Goal: Information Seeking & Learning: Compare options

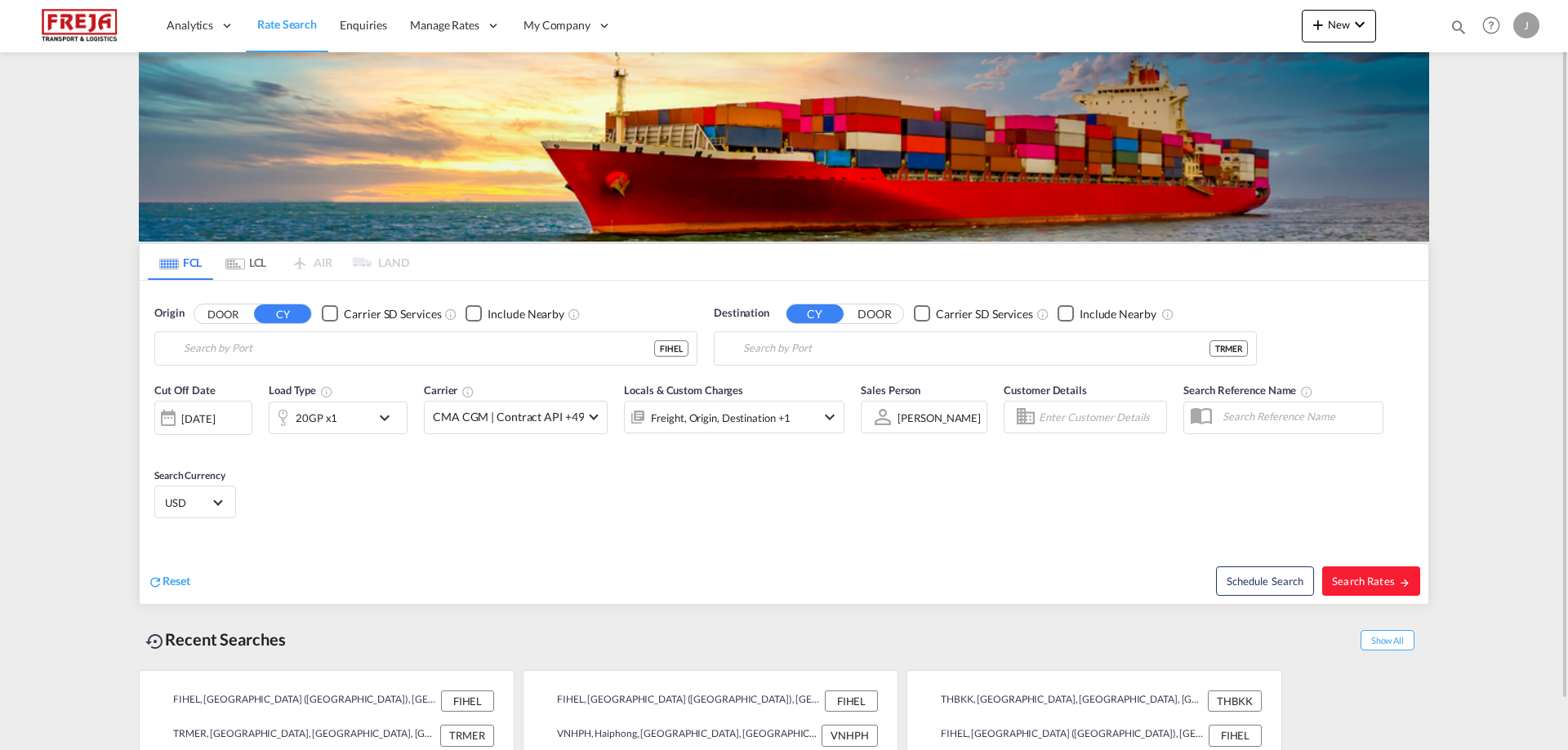
type input "[GEOGRAPHIC_DATA] ([GEOGRAPHIC_DATA]), [GEOGRAPHIC_DATA]"
type input "Mersin, TRMER"
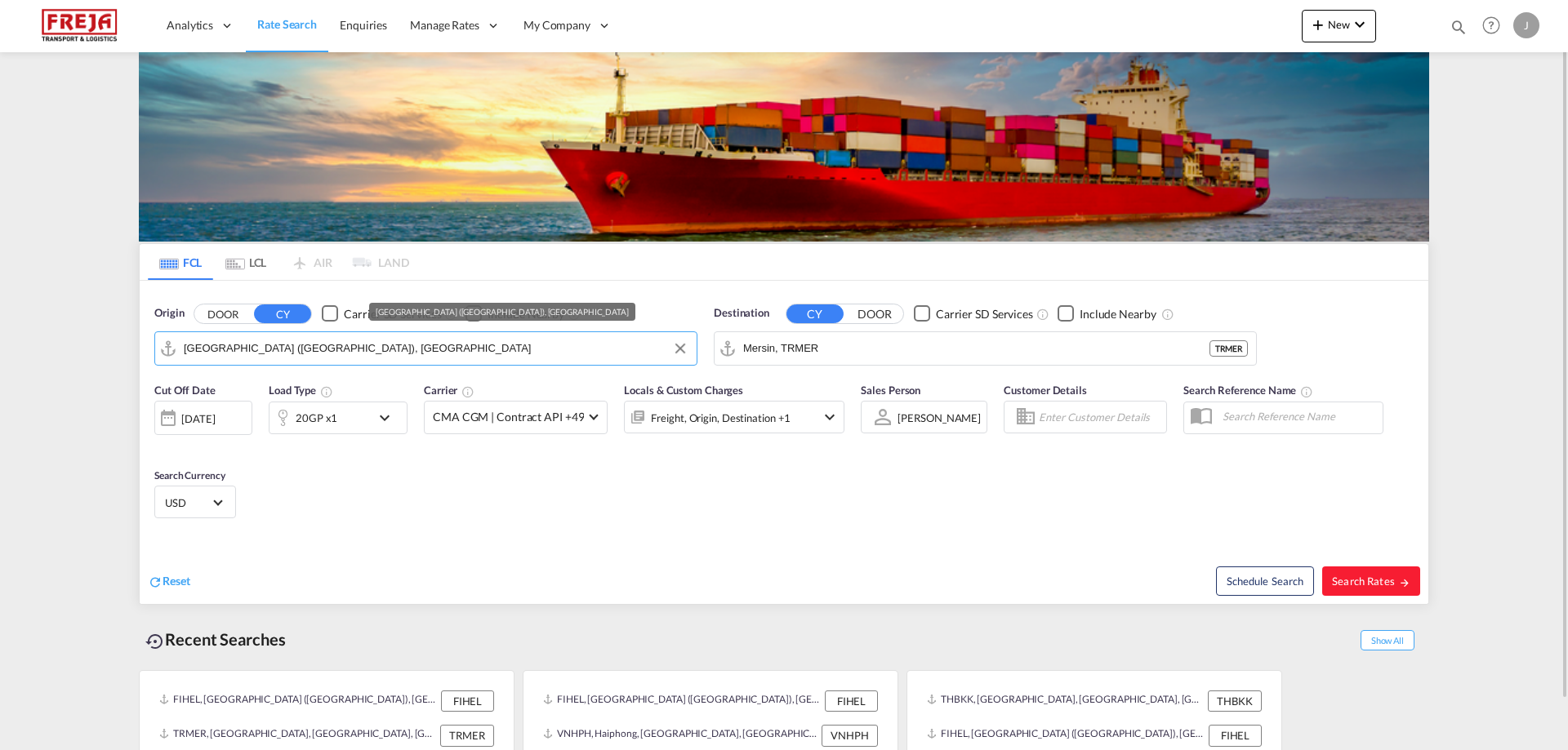
click at [418, 356] on input "[GEOGRAPHIC_DATA] ([GEOGRAPHIC_DATA]), [GEOGRAPHIC_DATA]" at bounding box center [437, 348] width 505 height 25
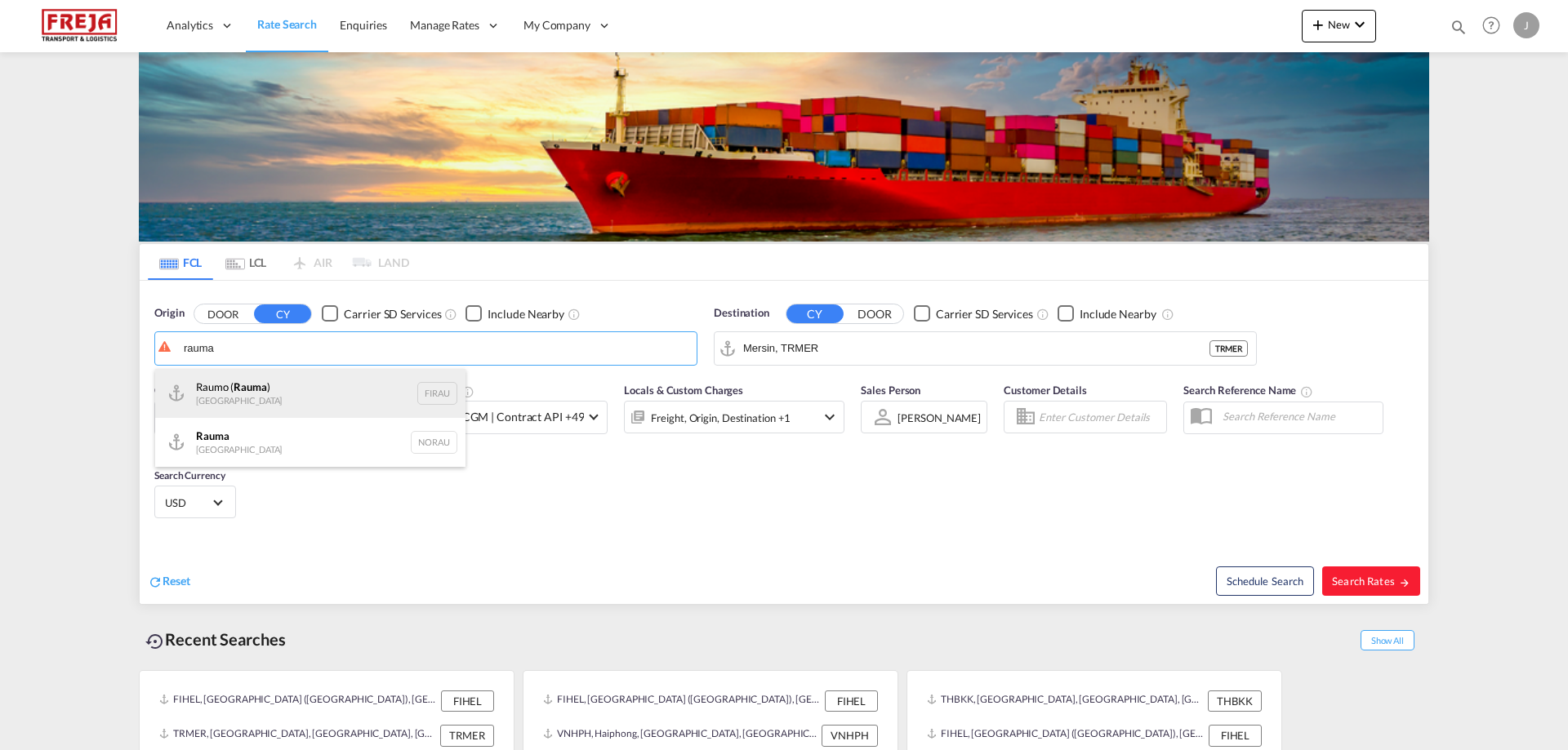
click at [328, 388] on div "Raumo ( Rauma ) Finland FIRAU" at bounding box center [310, 394] width 311 height 49
type input "Raumo (Rauma), [GEOGRAPHIC_DATA]"
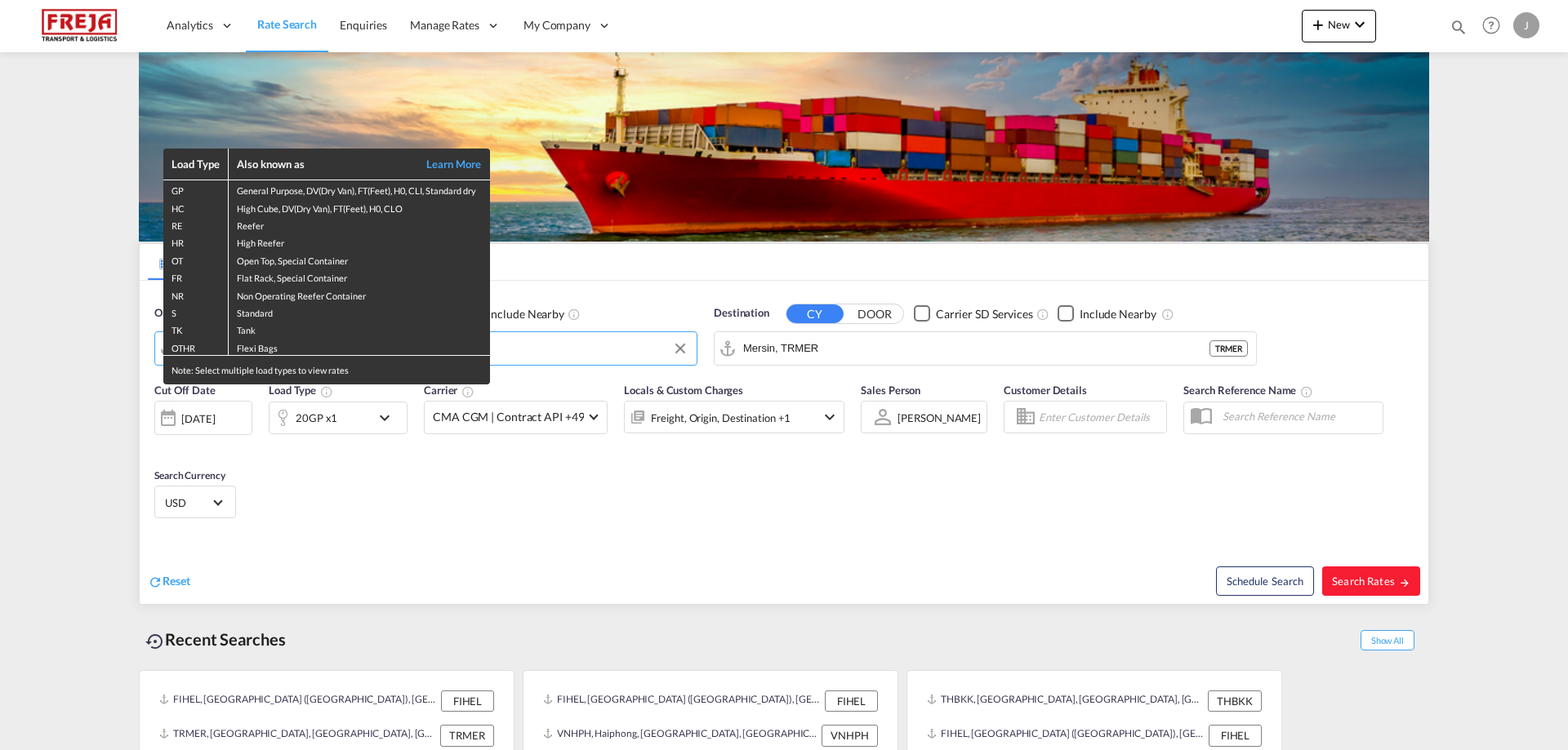
click at [751, 343] on div "Load Type Also known as Learn More GP General Purpose, DV(Dry Van), FT(Feet), H…" at bounding box center [784, 375] width 1568 height 750
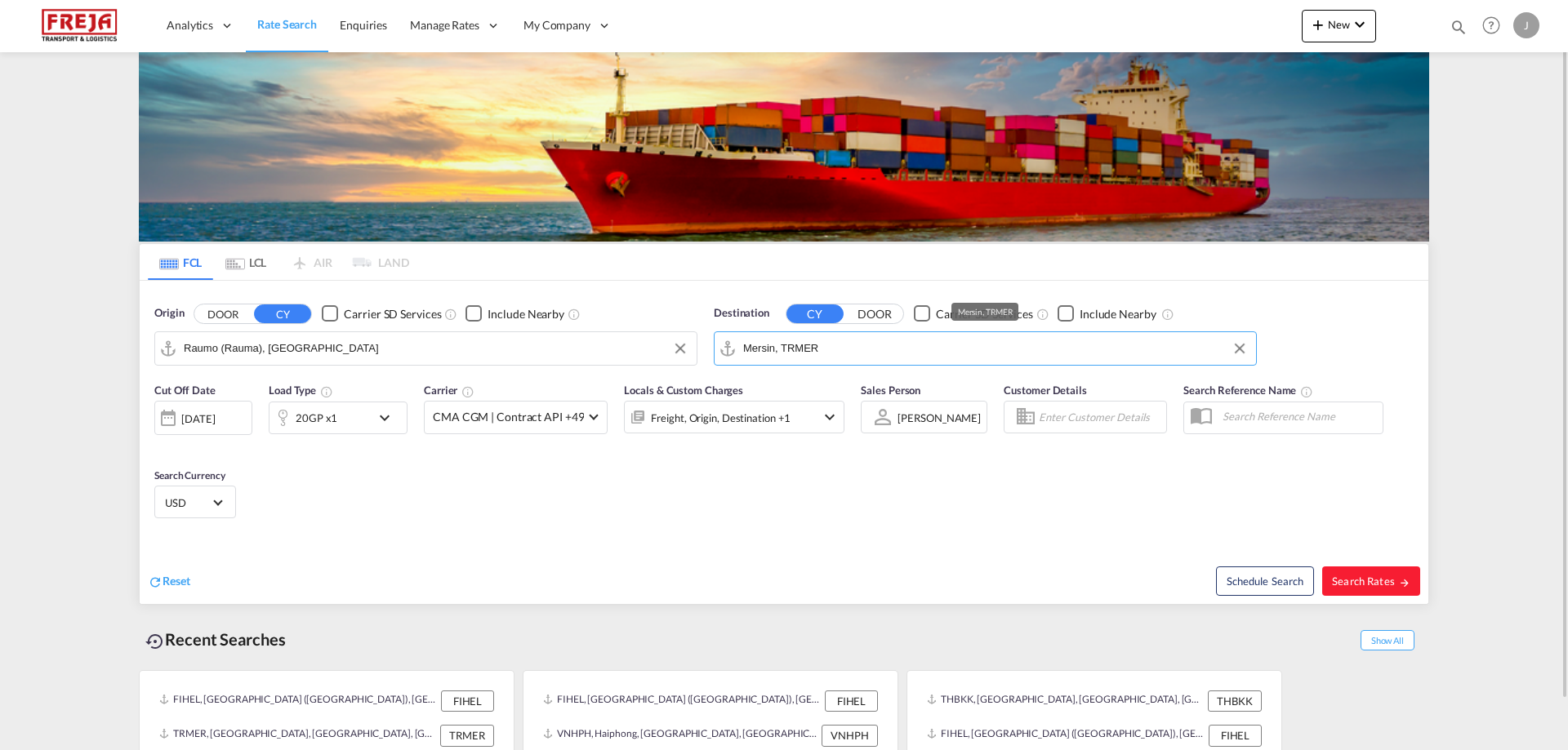
drag, startPoint x: 849, startPoint y: 336, endPoint x: 839, endPoint y: 340, distance: 10.8
click at [841, 340] on input "Mersin, TRMER" at bounding box center [996, 348] width 505 height 25
click at [830, 376] on div "Tomakoma i Japan JPTMK" at bounding box center [870, 394] width 311 height 49
type input "Tomakomai, JPTMK"
click at [366, 423] on div "20GP x1" at bounding box center [320, 418] width 102 height 32
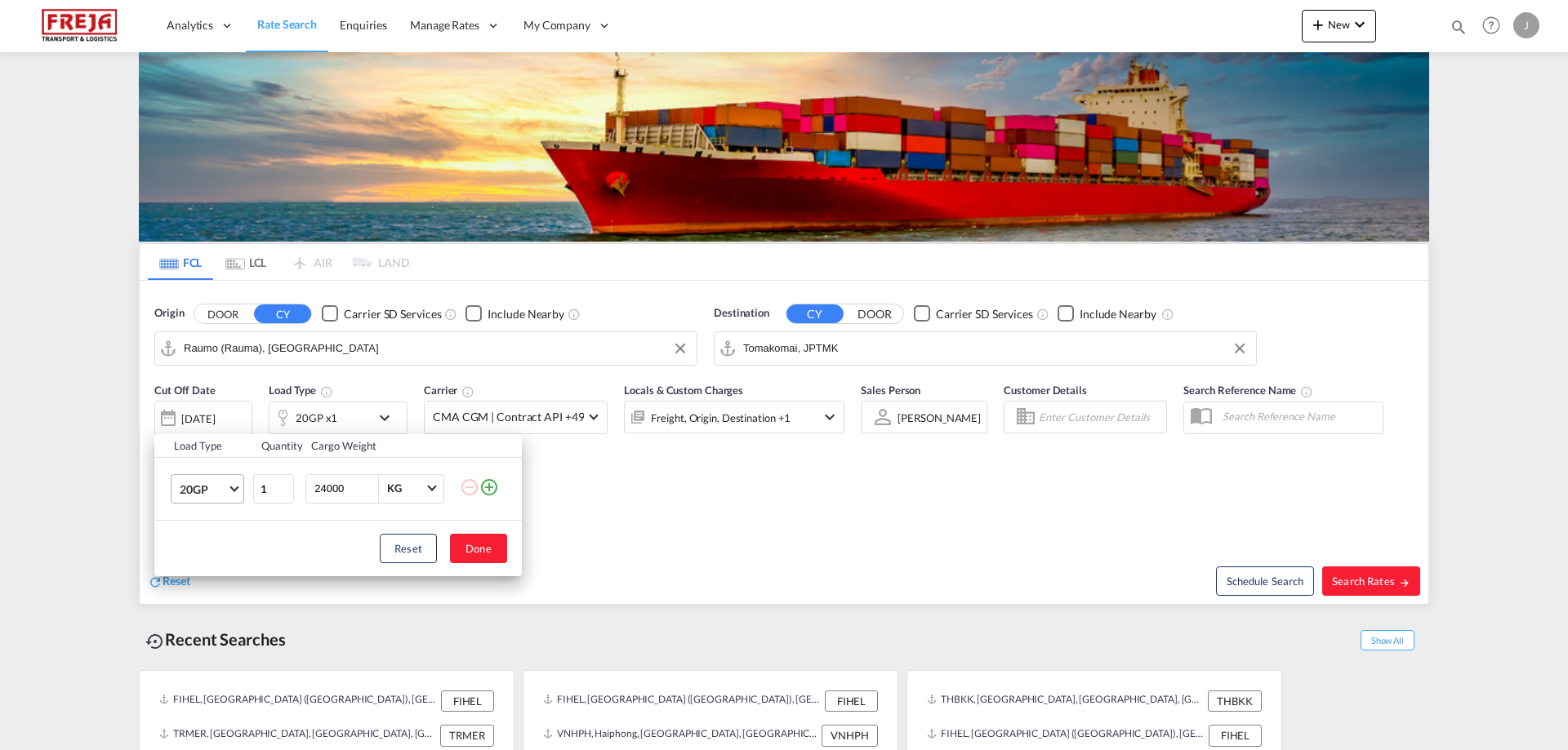
click at [220, 498] on md-select-value "20GP" at bounding box center [210, 489] width 66 height 28
click at [207, 561] on div "40HC" at bounding box center [195, 567] width 30 height 16
click at [475, 551] on button "Done" at bounding box center [479, 548] width 57 height 29
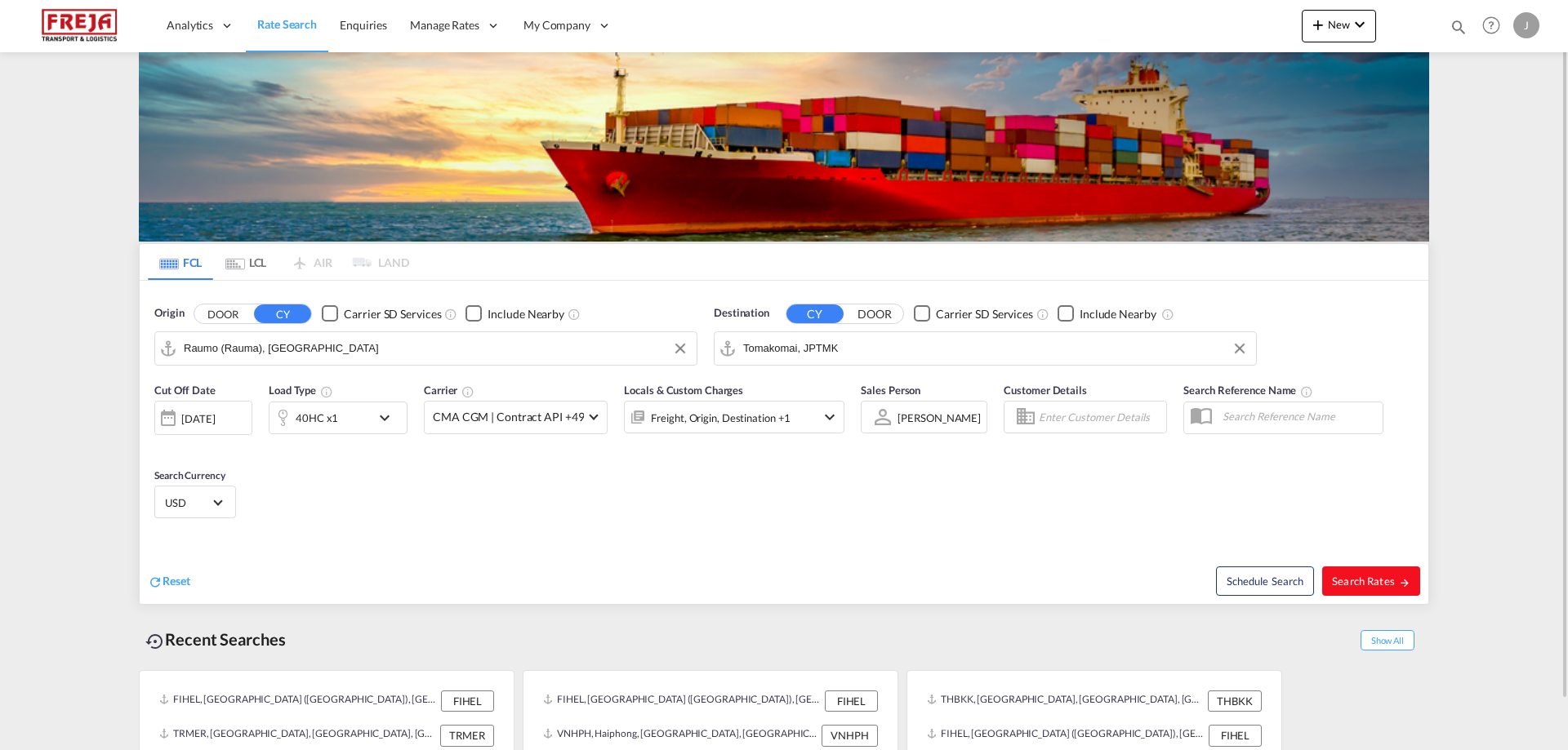
click at [1380, 573] on button "Search Rates" at bounding box center [1370, 581] width 98 height 29
type input "FIRAU to JPTMK / [DATE]"
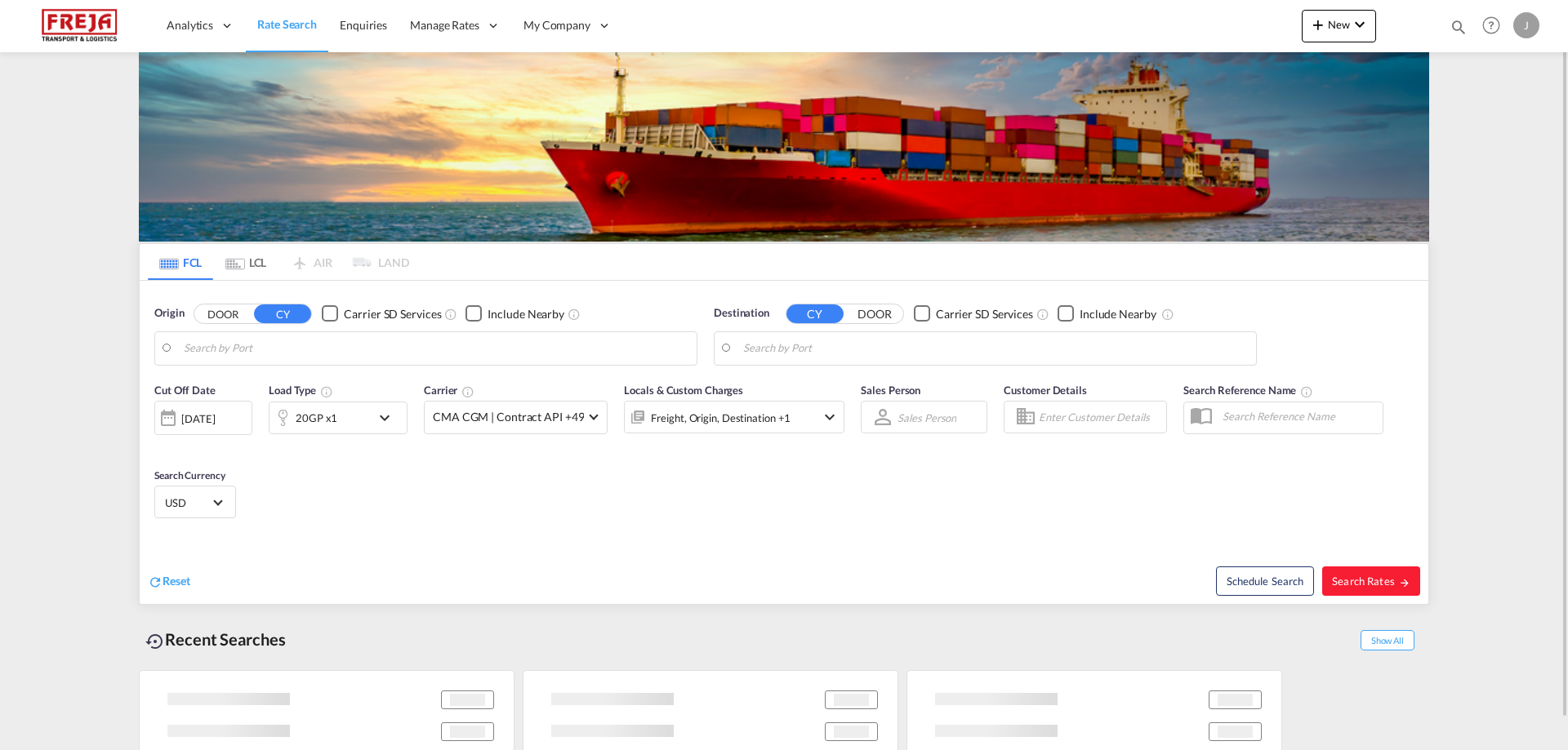
type input "Raumo (Rauma), [GEOGRAPHIC_DATA]"
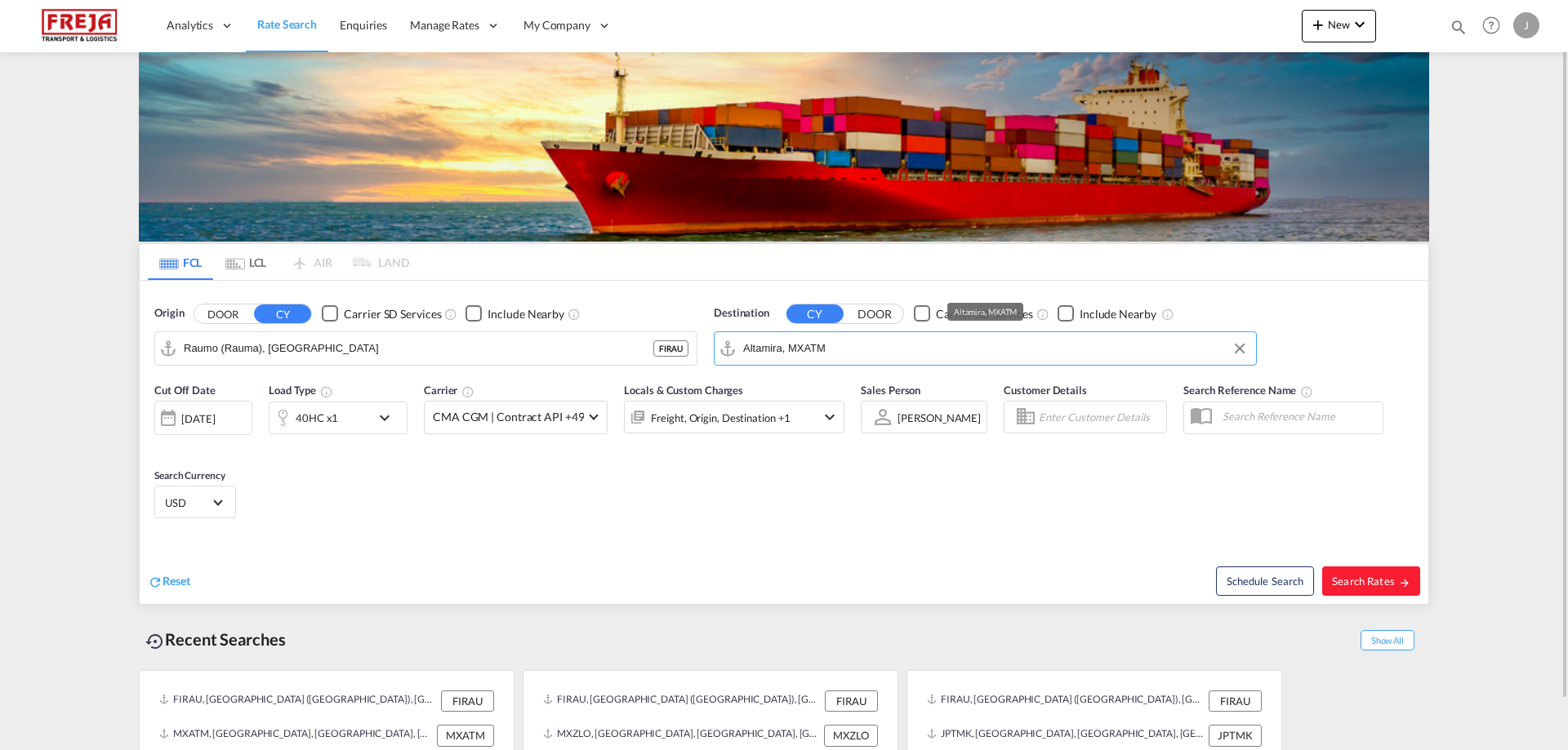
click at [755, 342] on input "Altamira, MXATM" at bounding box center [996, 348] width 505 height 25
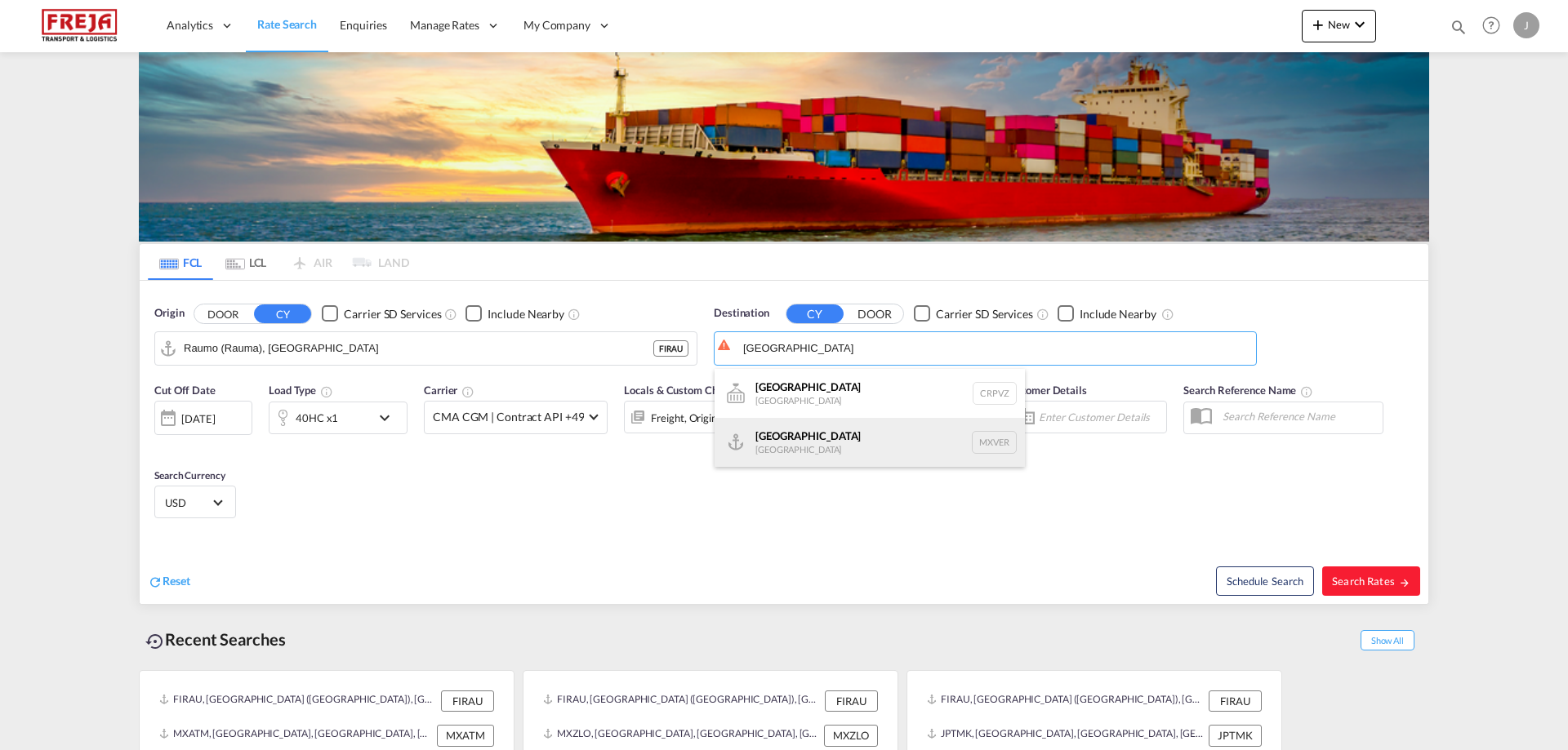
click at [795, 449] on div "Veracruz Mexico MXVER" at bounding box center [870, 442] width 311 height 49
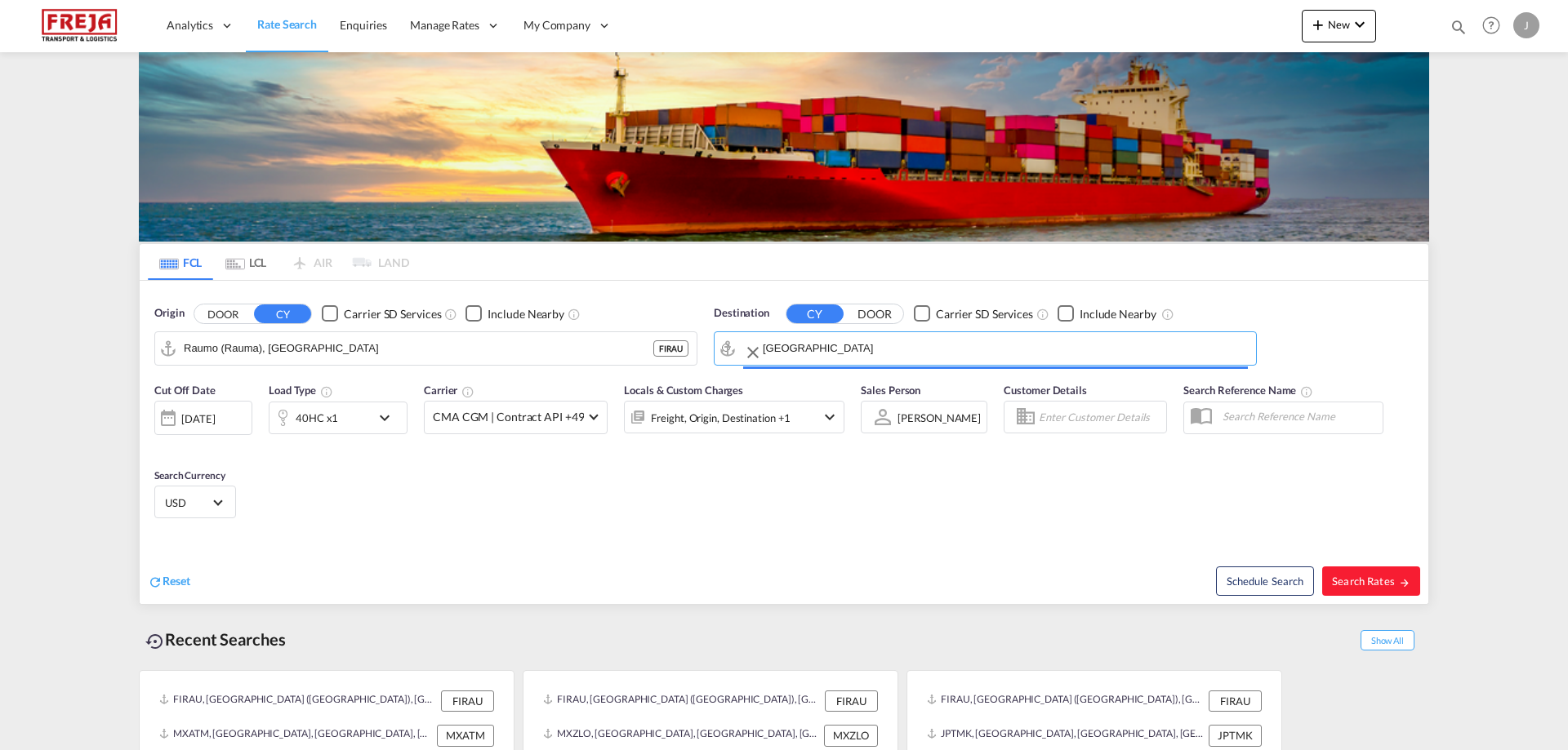
type input "Veracruz, MXVER"
click at [1384, 574] on span "Search Rates" at bounding box center [1371, 581] width 79 height 13
type input "FIRAU to MXVER / 25 Sep 2025"
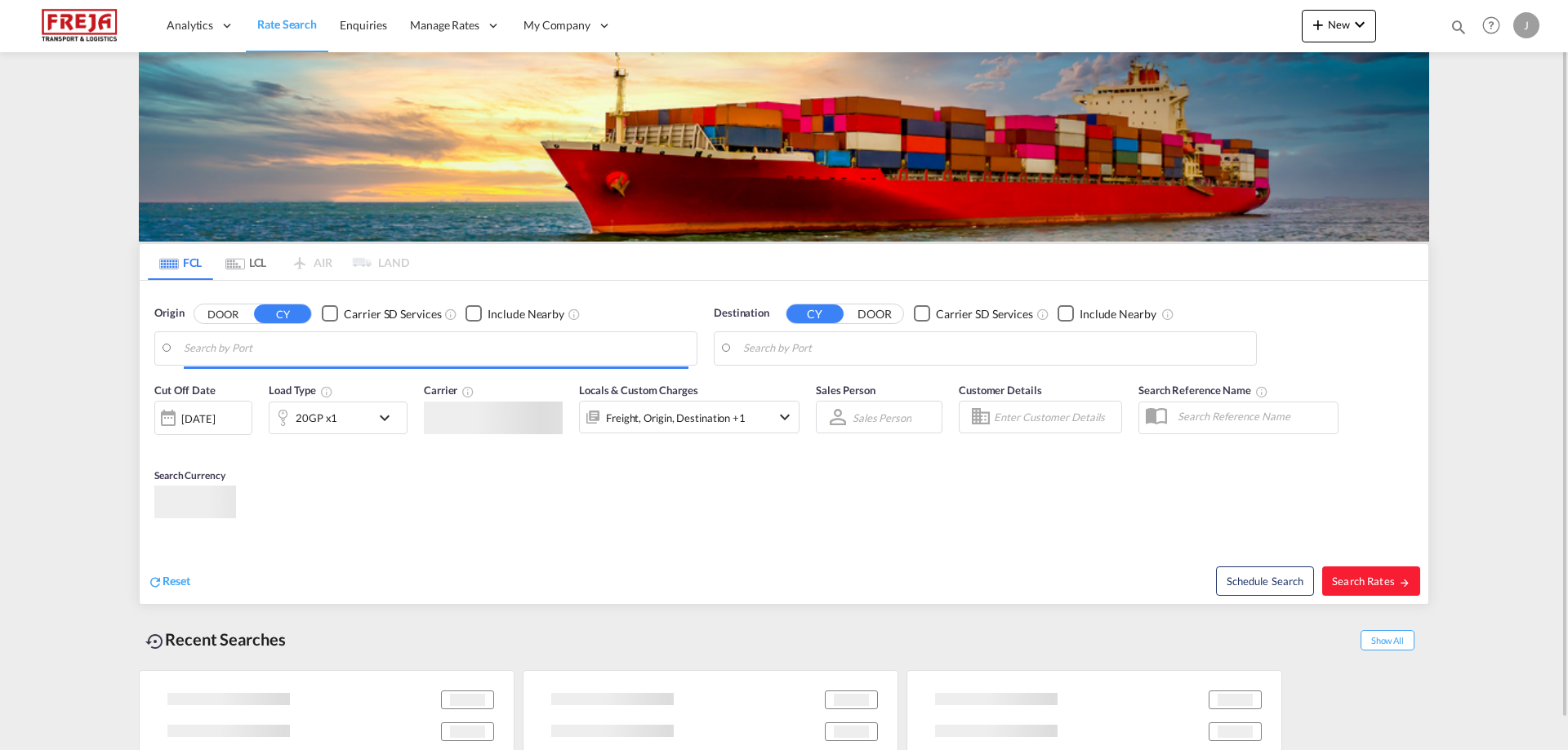
type input "Raumo (Rauma), [GEOGRAPHIC_DATA]"
type input "[GEOGRAPHIC_DATA], [GEOGRAPHIC_DATA]"
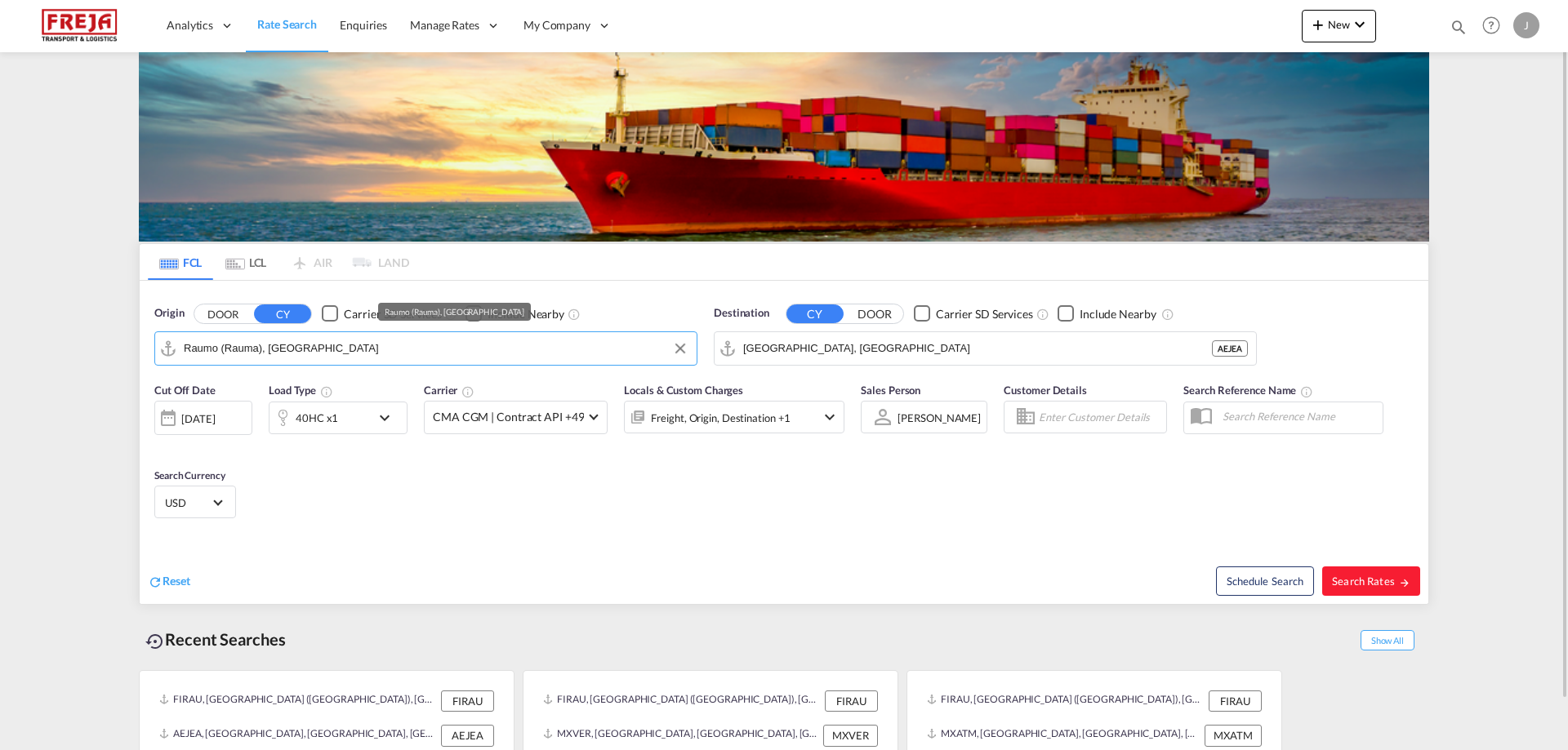
click at [263, 349] on input "Raumo (Rauma), [GEOGRAPHIC_DATA]" at bounding box center [437, 348] width 505 height 25
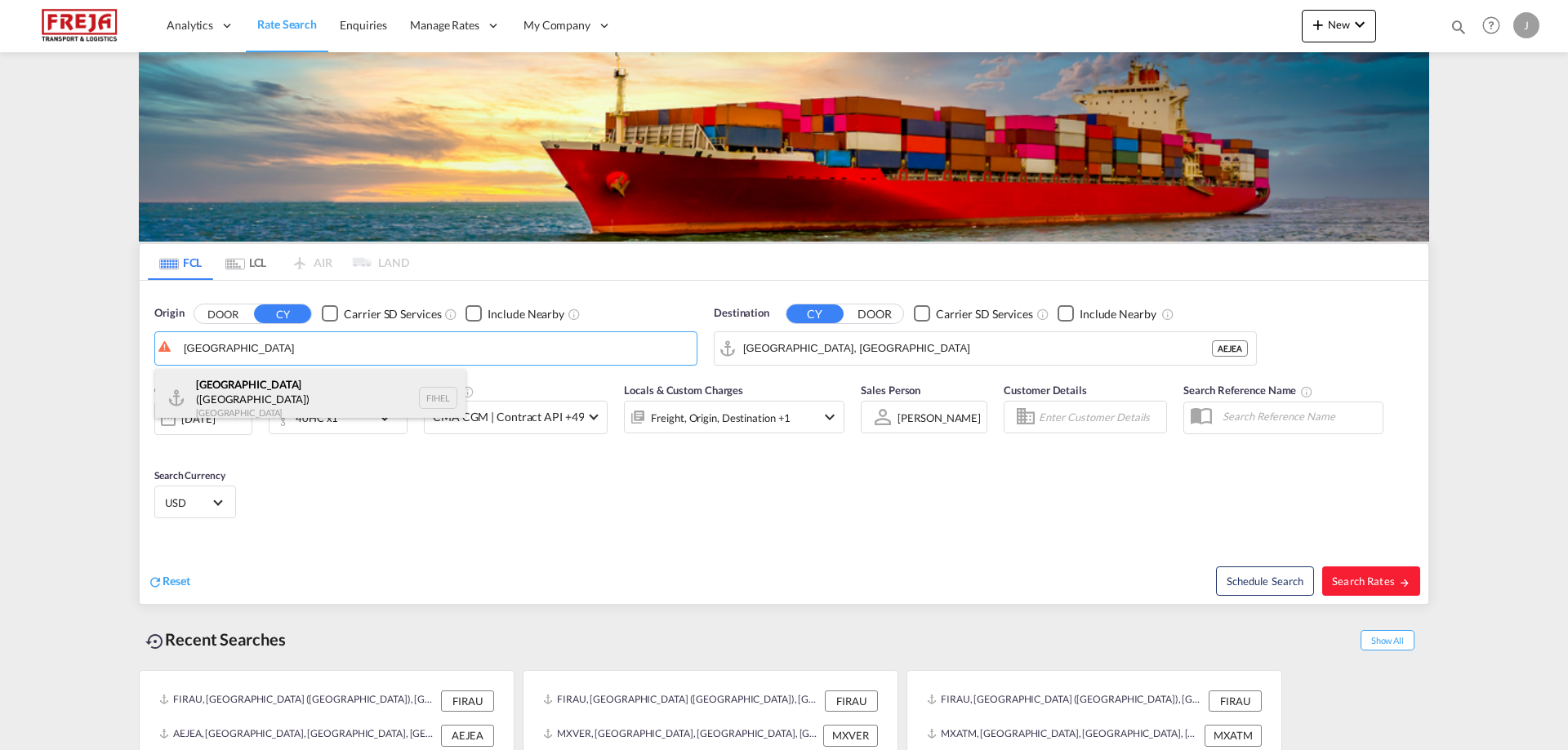
click at [261, 390] on div "[GEOGRAPHIC_DATA] ([GEOGRAPHIC_DATA]) [GEOGRAPHIC_DATA] FIHEL" at bounding box center [310, 399] width 311 height 59
type input "[GEOGRAPHIC_DATA] ([GEOGRAPHIC_DATA]), [GEOGRAPHIC_DATA]"
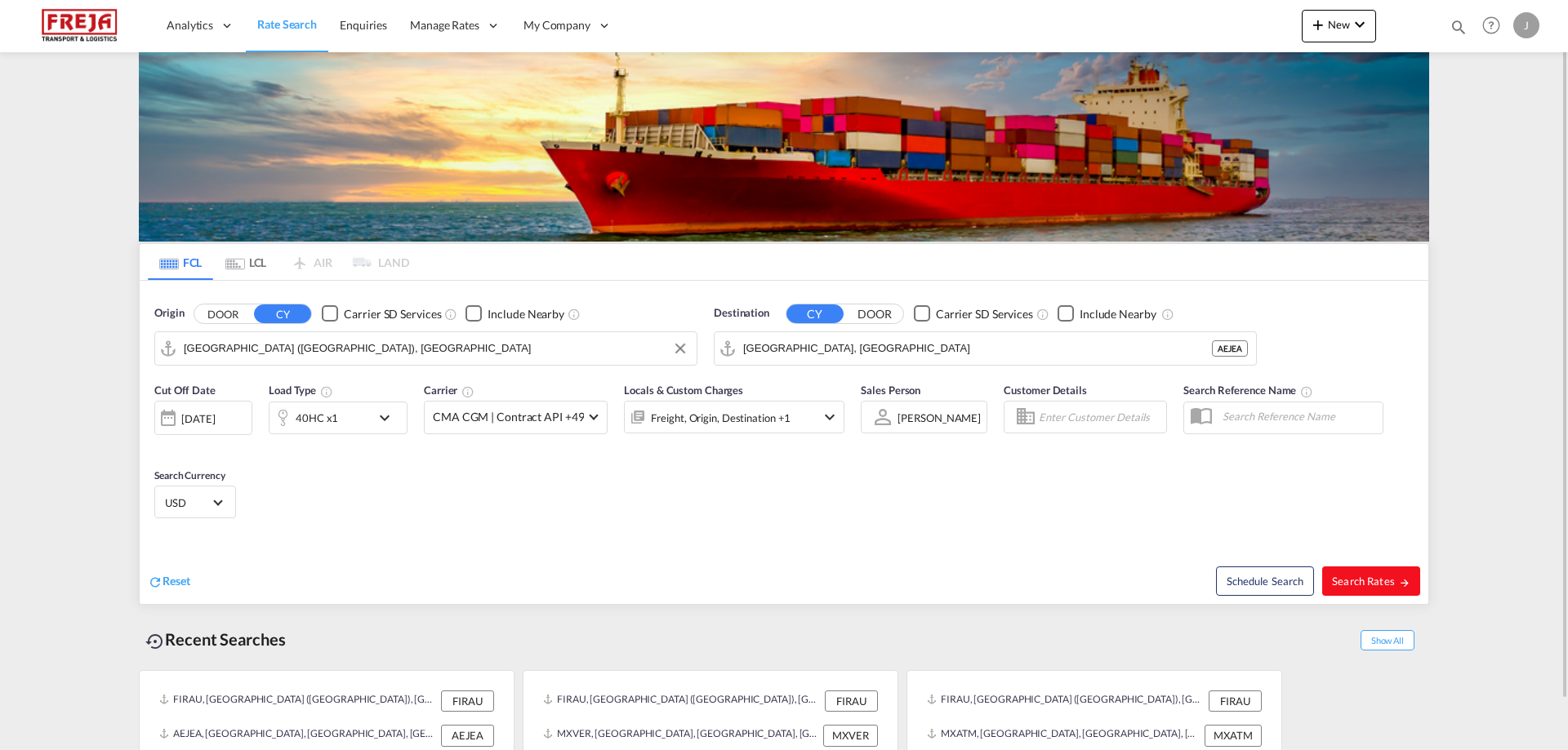
click at [1368, 581] on span "Search Rates" at bounding box center [1371, 581] width 79 height 13
type input "FIHEL to AEJEA / [DATE]"
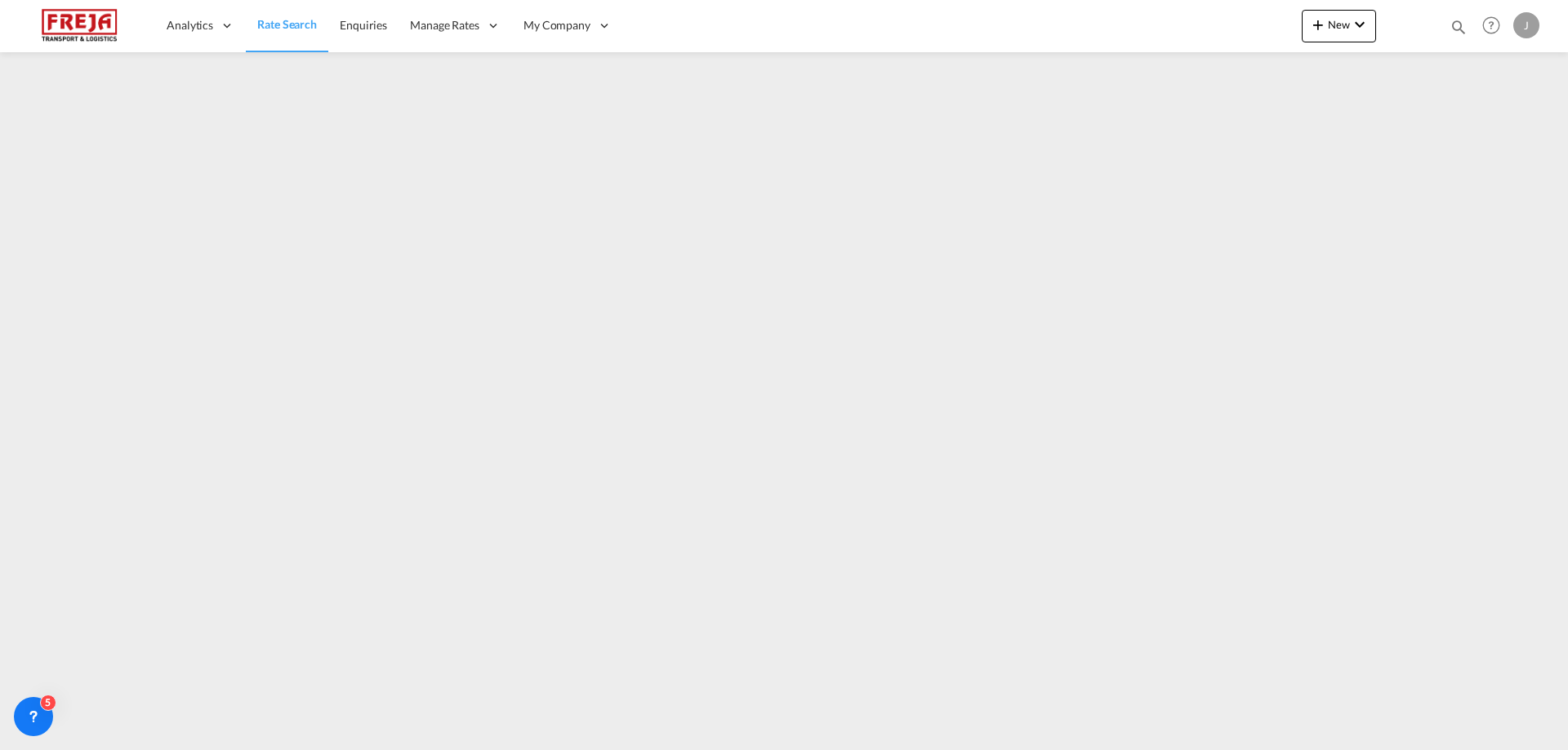
click at [294, 16] on span "Rate Search" at bounding box center [287, 24] width 60 height 16
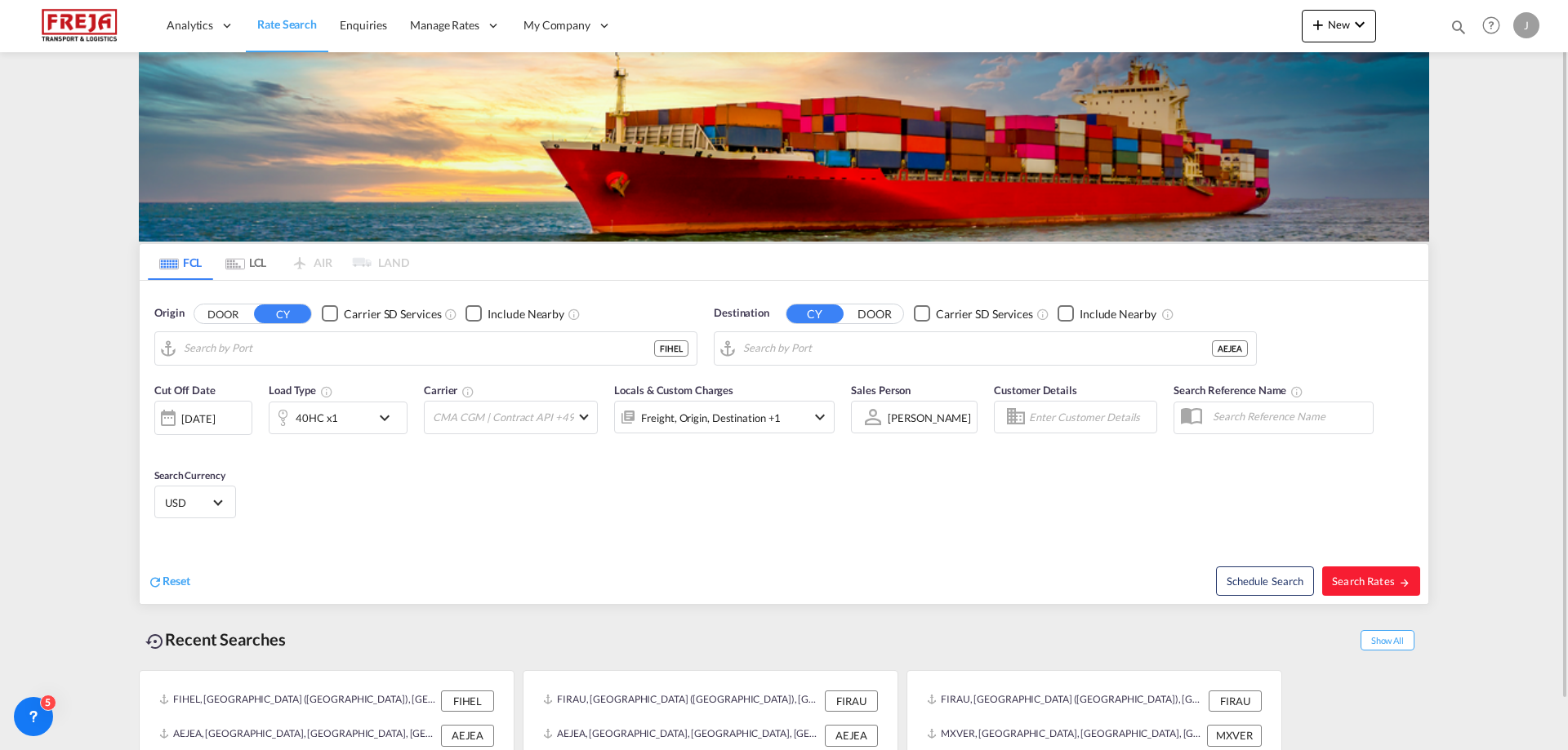
type input "[GEOGRAPHIC_DATA] ([GEOGRAPHIC_DATA]), [GEOGRAPHIC_DATA]"
type input "[GEOGRAPHIC_DATA], [GEOGRAPHIC_DATA]"
drag, startPoint x: 1560, startPoint y: 110, endPoint x: 1561, endPoint y: 136, distance: 26.0
click at [1561, 135] on md-content "Analytics Reports Dashboard Rate Search Enquiries Manage Rates Contract Rates" at bounding box center [784, 375] width 1568 height 750
drag, startPoint x: 1561, startPoint y: 143, endPoint x: 1561, endPoint y: 190, distance: 47.0
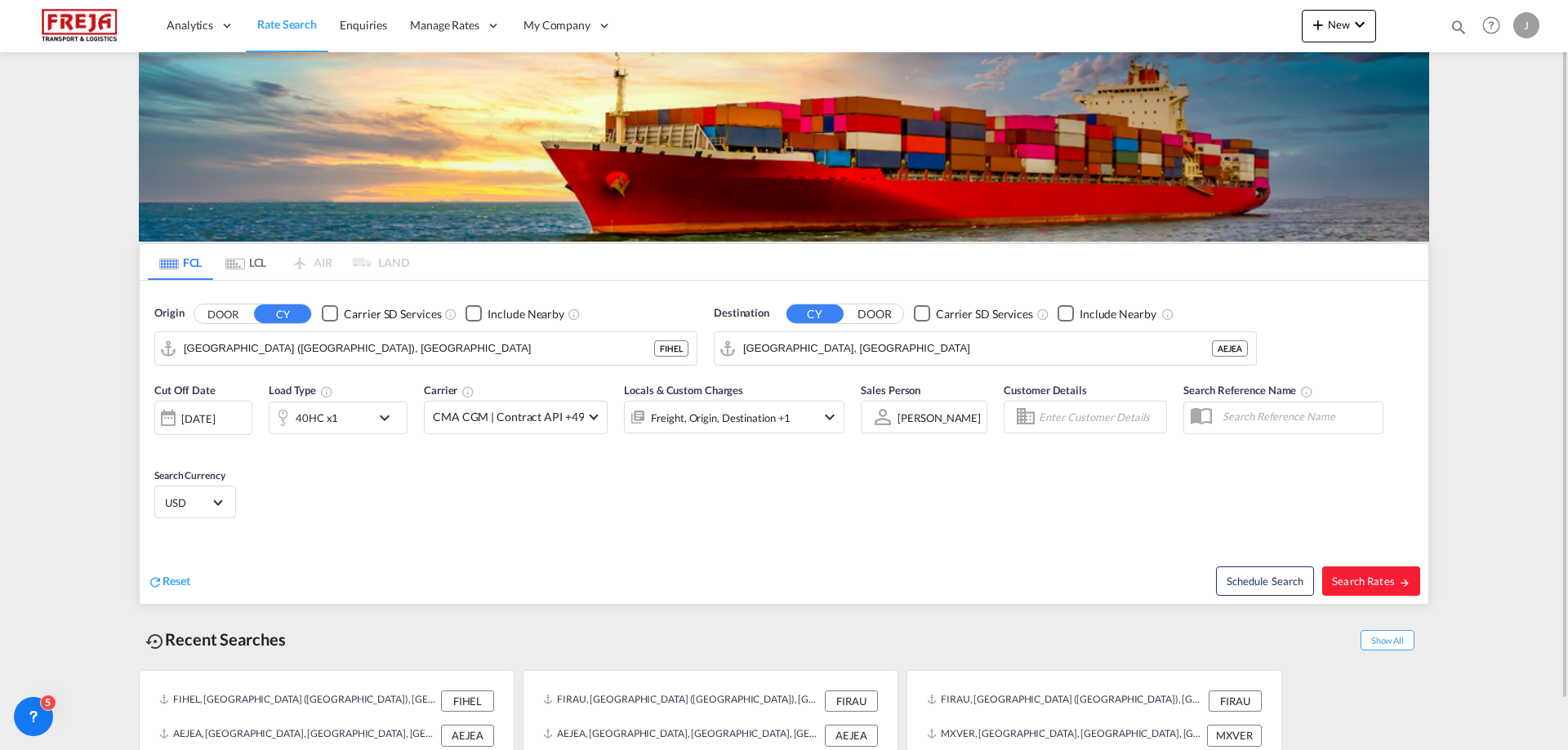
click at [1561, 186] on md-content "Analytics Reports Dashboard Rate Search Enquiries Manage Rates Contract Rates" at bounding box center [784, 375] width 1568 height 750
click at [1561, 193] on md-content "Analytics Reports Dashboard Rate Search Enquiries Manage Rates Contract Rates" at bounding box center [784, 375] width 1568 height 750
click at [381, 26] on span "Enquiries" at bounding box center [364, 25] width 47 height 14
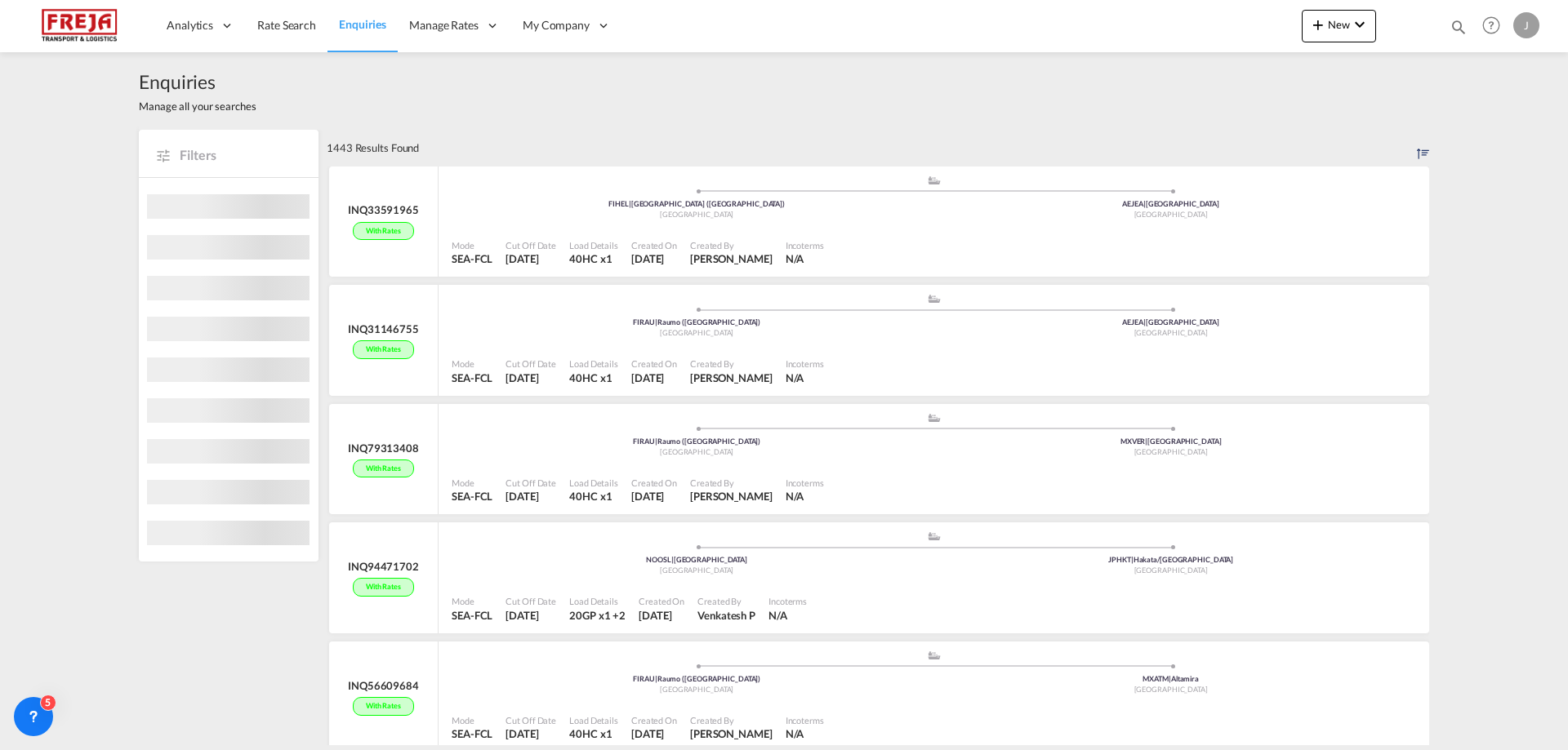
click at [55, 250] on div "Enquiries Manage all your searches Filters 1443 Results Found INQ33591965 With …" at bounding box center [784, 399] width 1568 height 693
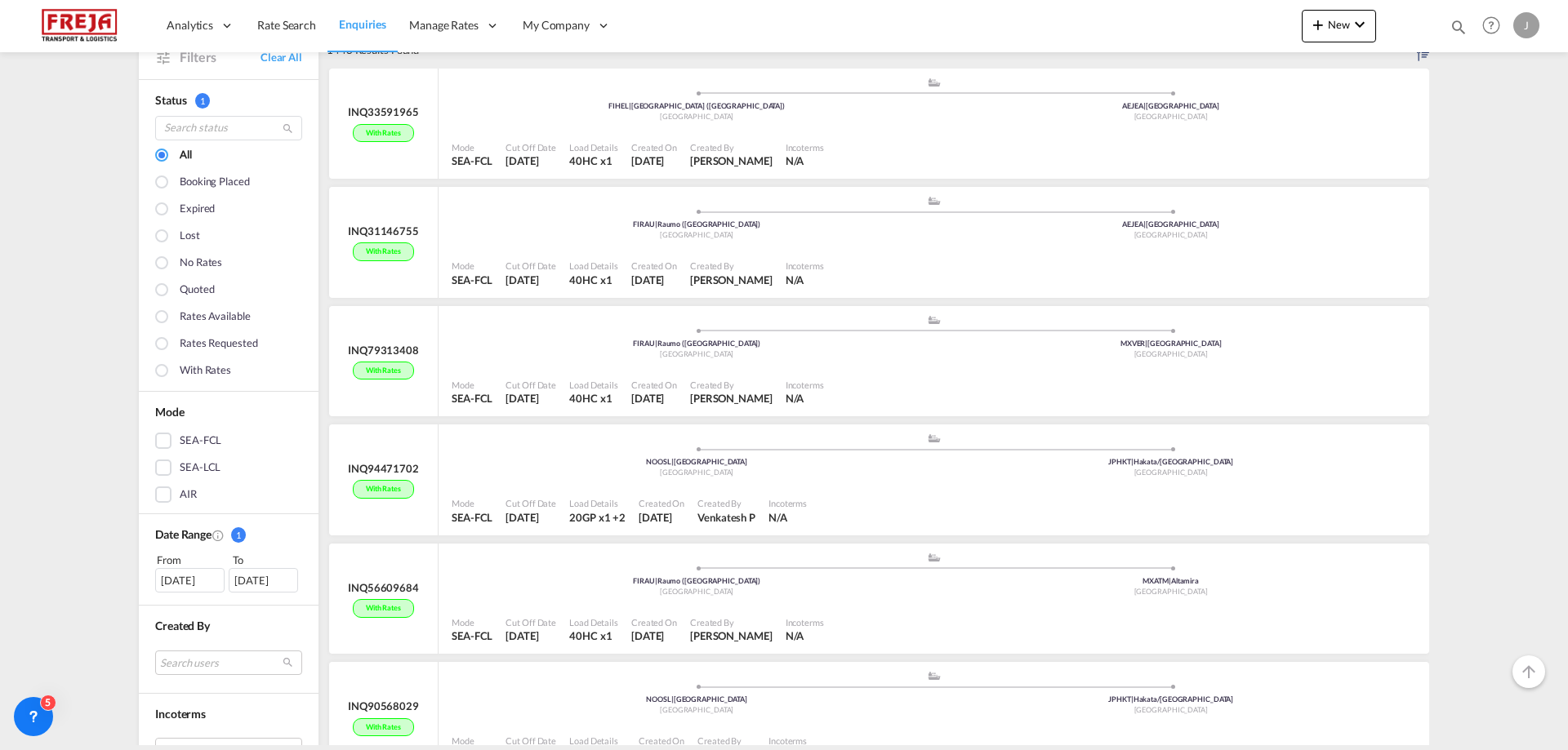
scroll to position [131, 0]
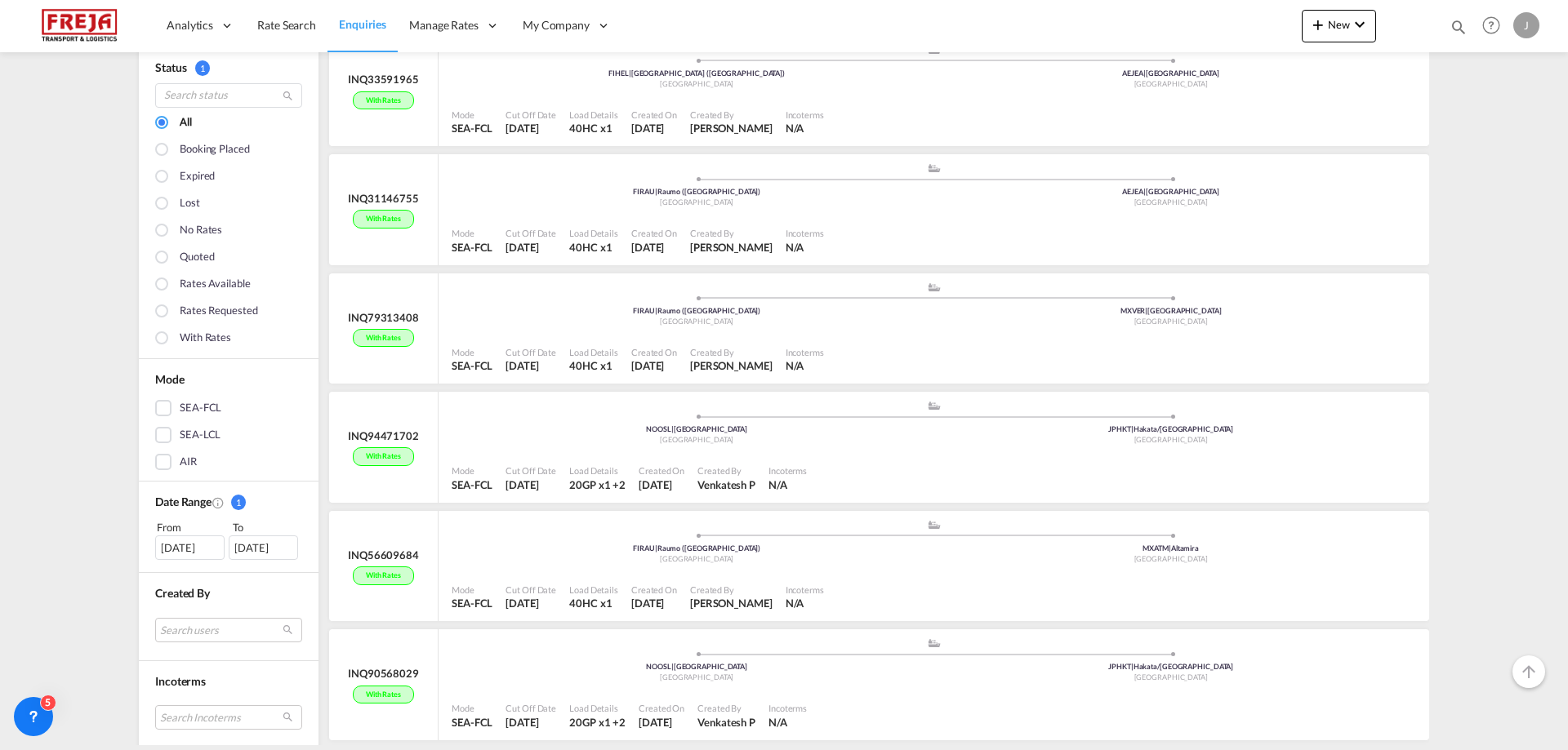
click at [1527, 335] on div "Enquiries Manage all your searches Filters Clear All Status 1 All Booking place…" at bounding box center [784, 399] width 1568 height 693
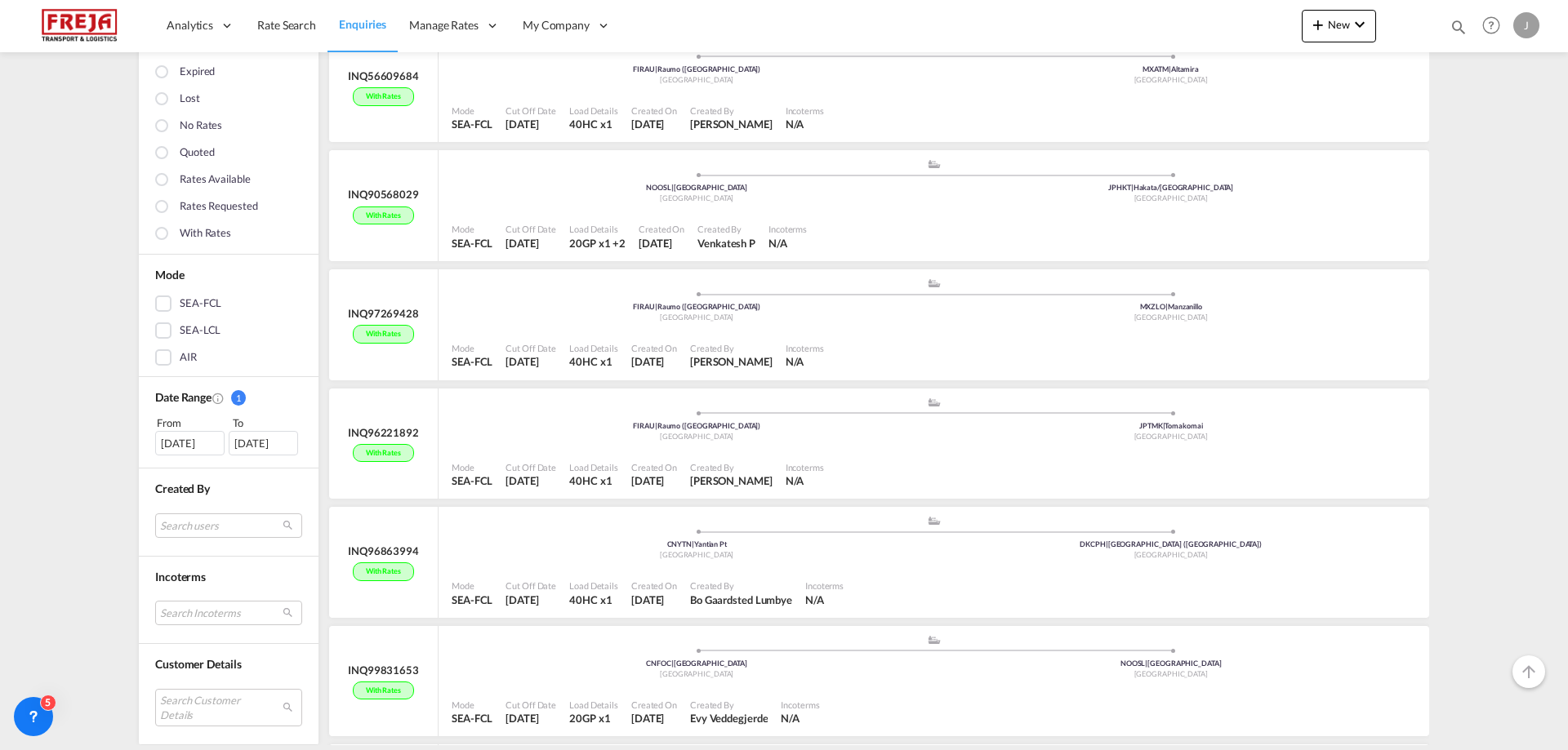
scroll to position [628, 0]
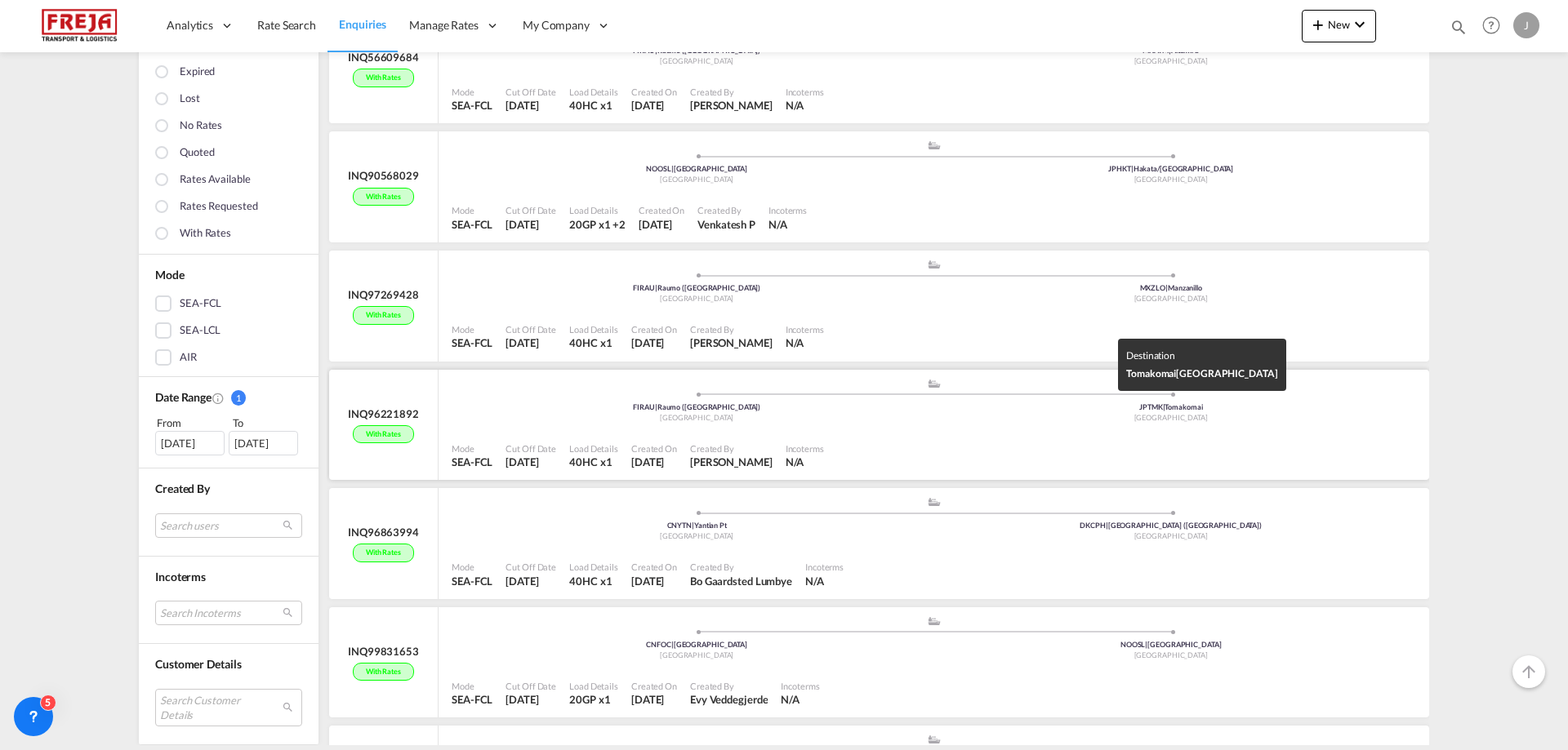
click at [999, 422] on div "[GEOGRAPHIC_DATA]" at bounding box center [1172, 418] width 475 height 10
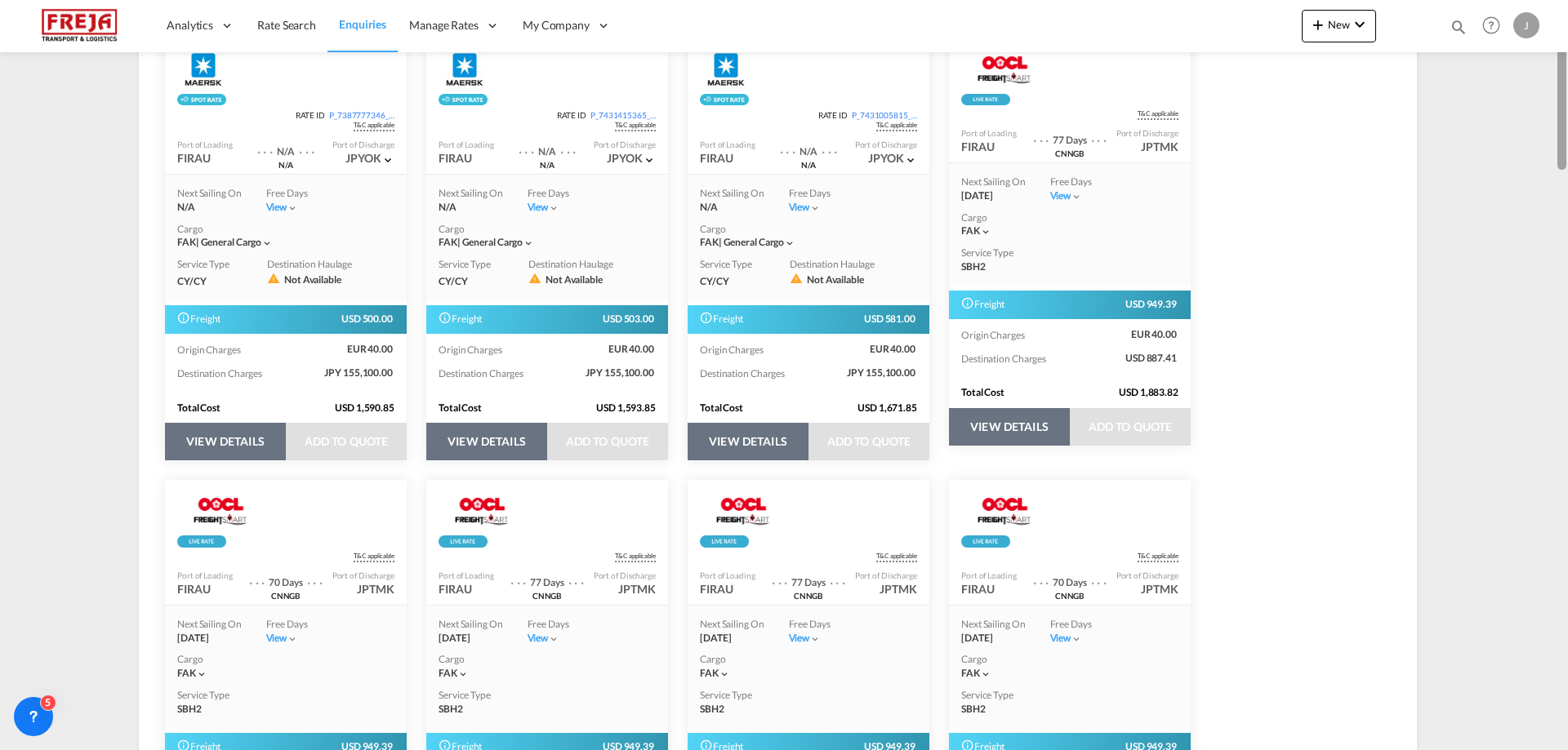
scroll to position [371, 0]
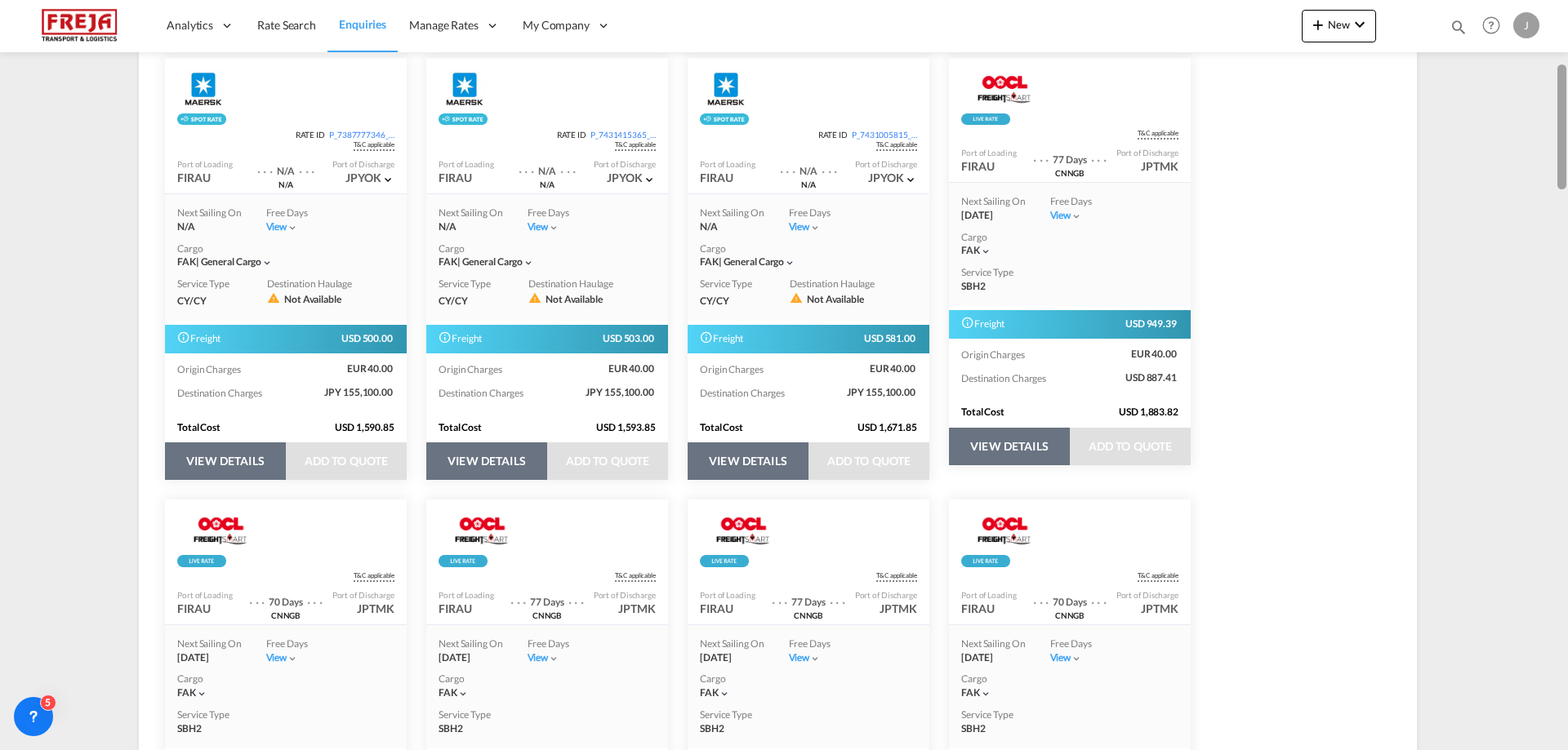
drag, startPoint x: 1565, startPoint y: 118, endPoint x: 1387, endPoint y: 179, distance: 188.2
click at [1387, 179] on md-content "Analytics Reports Dashboard Rate Search Enquiries Manage Rates Contract Rates" at bounding box center [784, 375] width 1568 height 750
